Goal: Information Seeking & Learning: Learn about a topic

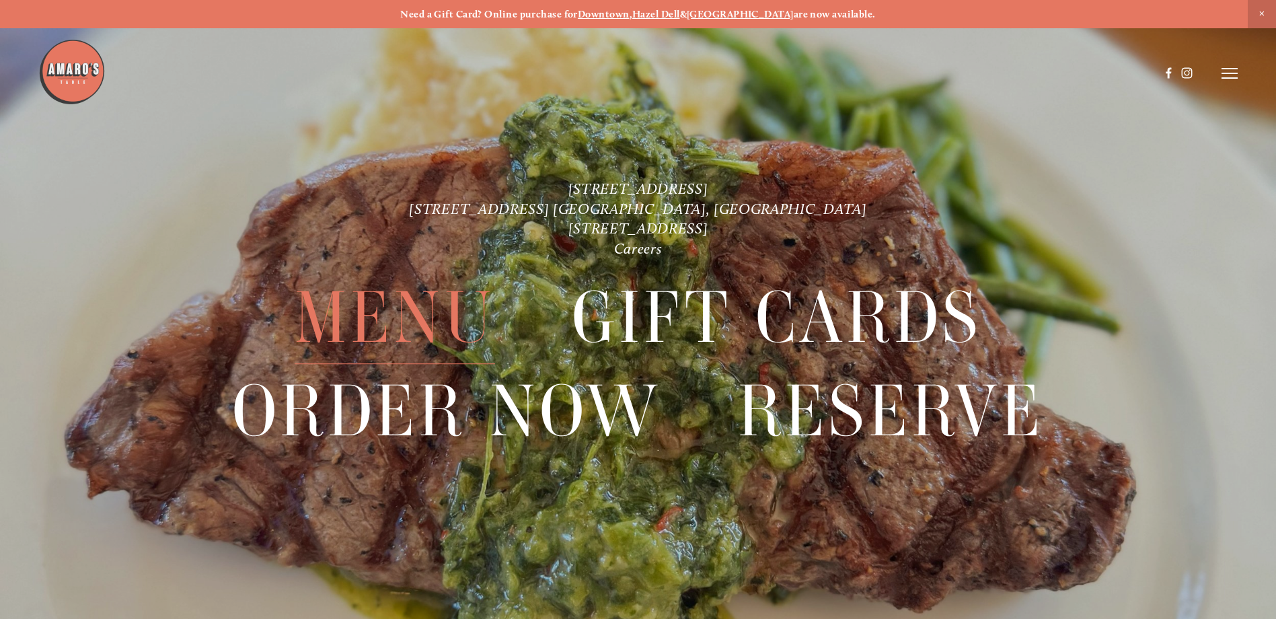
click at [441, 314] on span "Menu" at bounding box center [395, 318] width 200 height 92
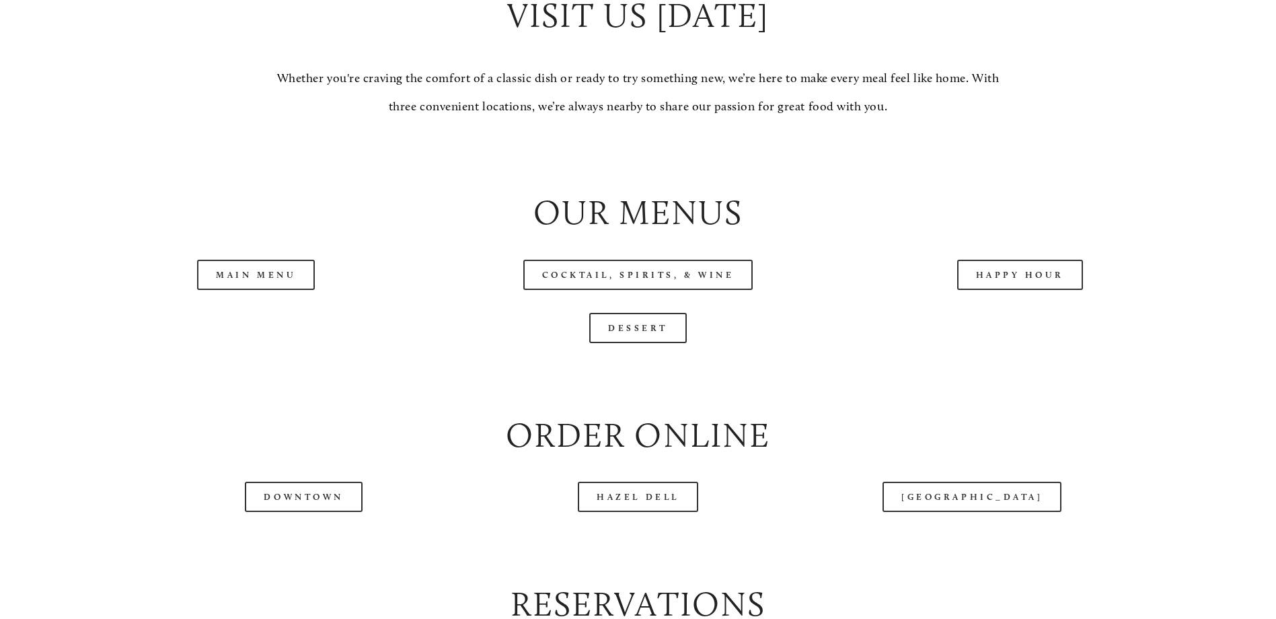
scroll to position [1413, 0]
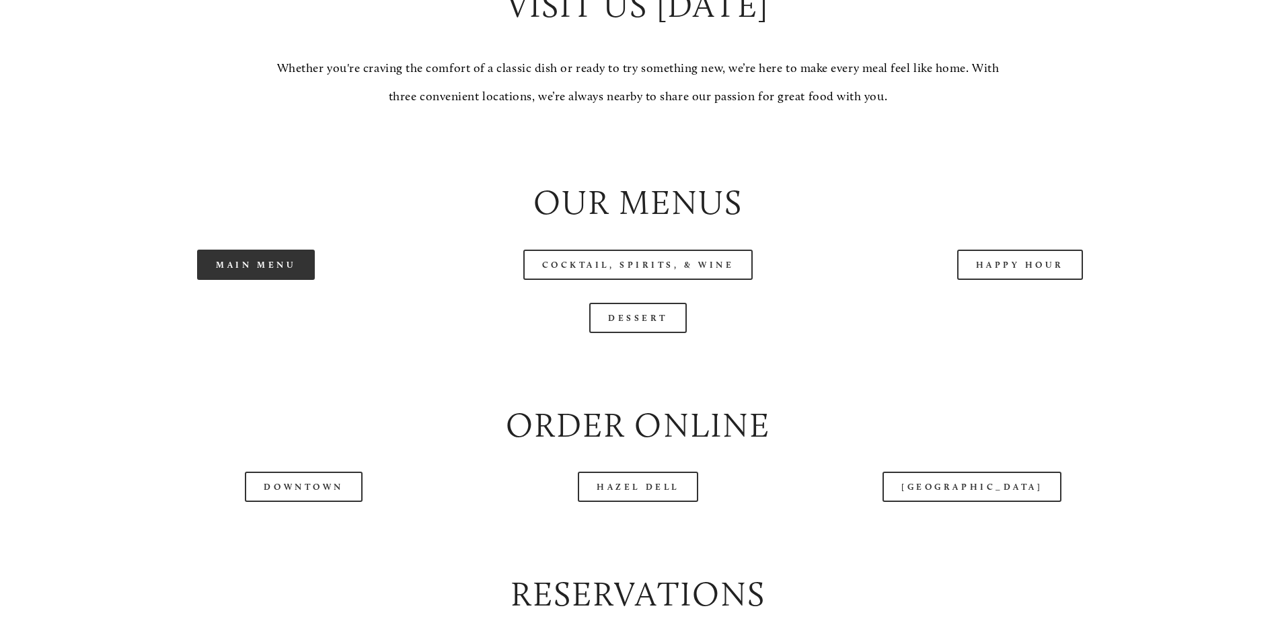
click at [258, 280] on link "Main Menu" at bounding box center [256, 265] width 118 height 30
